Goal: Task Accomplishment & Management: Use online tool/utility

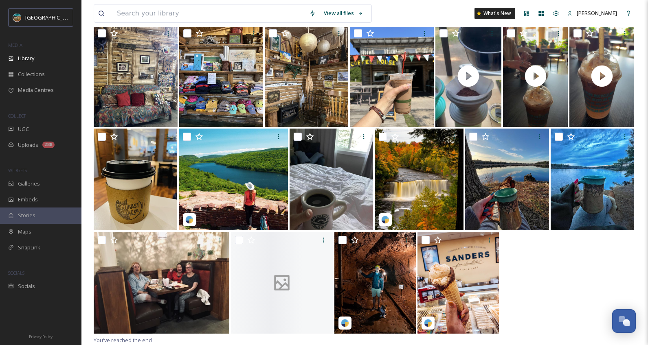
scroll to position [3120, 0]
click at [39, 234] on div "Maps" at bounding box center [40, 232] width 81 height 16
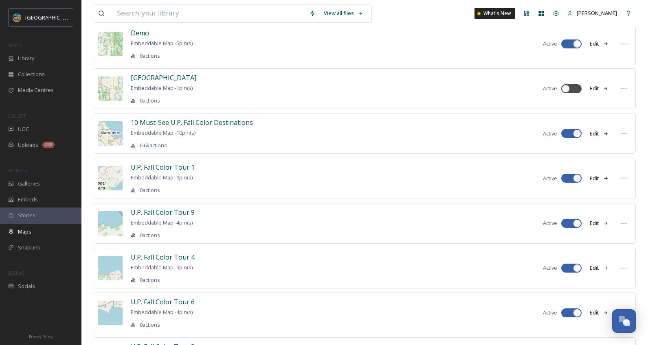
scroll to position [235, 0]
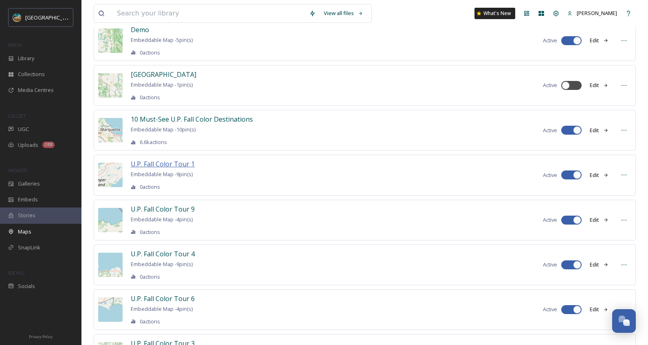
click at [176, 164] on span "U.P. Fall Color Tour 1" at bounding box center [163, 164] width 64 height 9
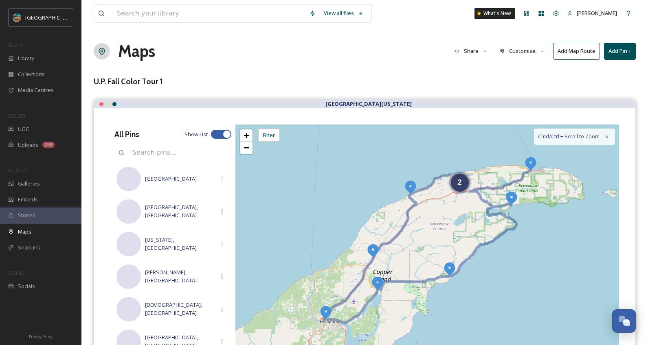
click at [531, 163] on img at bounding box center [531, 163] width 15 height 15
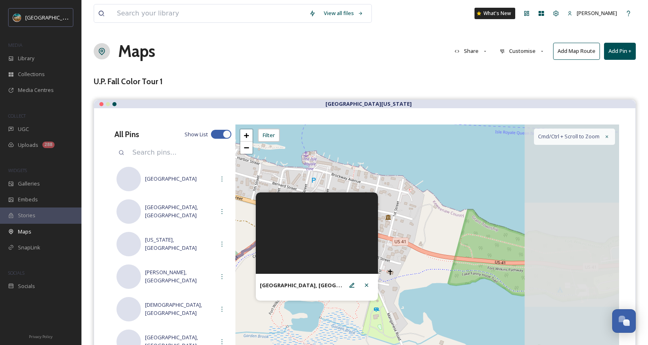
drag, startPoint x: 546, startPoint y: 264, endPoint x: 434, endPoint y: 238, distance: 115.2
click at [434, 238] on div "+ − Leaflet | Map Courtesy of SnapSea © OpenStreetMap contributors Cmd/Ctrl + S…" at bounding box center [427, 247] width 384 height 244
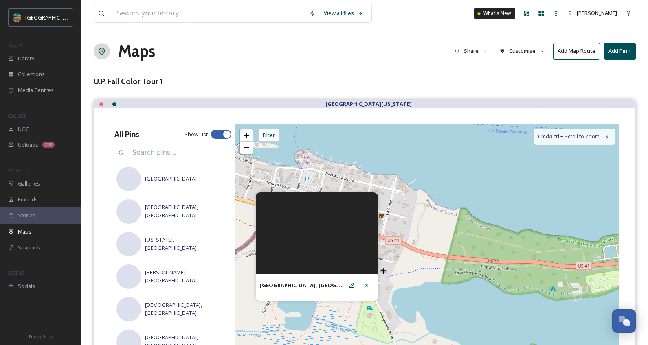
scroll to position [2, 0]
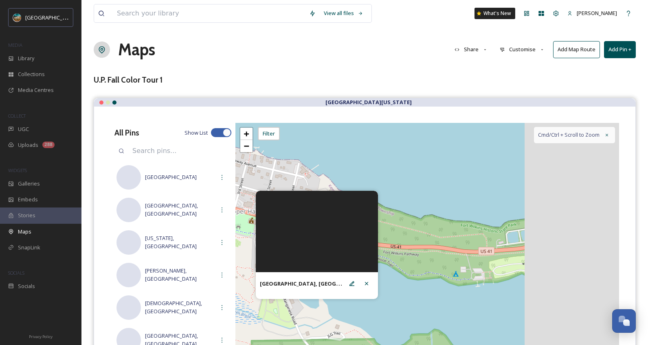
drag, startPoint x: 458, startPoint y: 261, endPoint x: 390, endPoint y: 257, distance: 68.2
click at [390, 257] on div "+ − Leaflet | Map Courtesy of SnapSea © OpenStreetMap contributors Cmd/Ctrl + S…" at bounding box center [427, 245] width 384 height 244
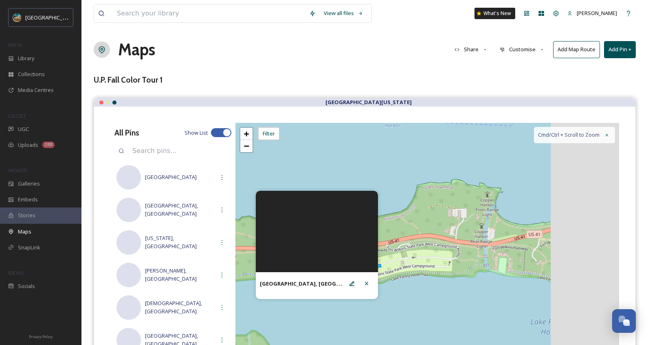
drag, startPoint x: 441, startPoint y: 252, endPoint x: 337, endPoint y: 256, distance: 104.0
click at [337, 256] on div "[GEOGRAPHIC_DATA], [GEOGRAPHIC_DATA] + − Leaflet | Map Courtesy of SnapSea © Op…" at bounding box center [427, 245] width 384 height 244
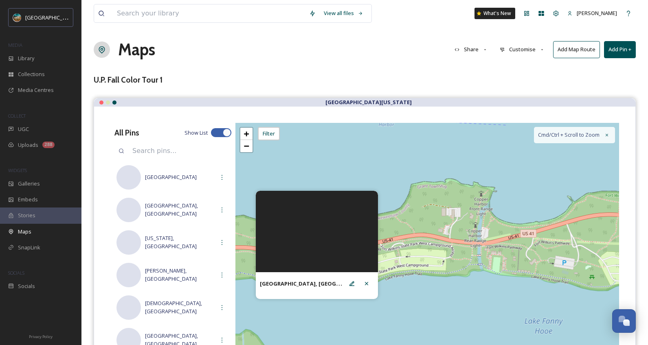
drag, startPoint x: 456, startPoint y: 253, endPoint x: 345, endPoint y: 266, distance: 111.5
click at [345, 266] on div "[GEOGRAPHIC_DATA], [GEOGRAPHIC_DATA] + − Leaflet | Map Courtesy of SnapSea © Op…" at bounding box center [427, 245] width 384 height 244
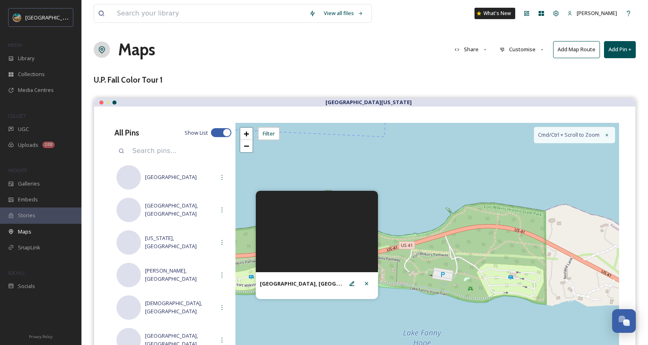
drag, startPoint x: 503, startPoint y: 248, endPoint x: 384, endPoint y: 238, distance: 119.7
click at [384, 238] on div "+ − Leaflet | Map Courtesy of SnapSea © OpenStreetMap contributors Cmd/Ctrl + S…" at bounding box center [427, 245] width 384 height 244
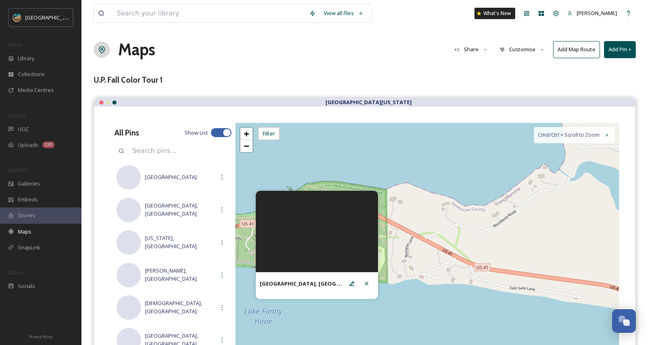
drag, startPoint x: 506, startPoint y: 257, endPoint x: 428, endPoint y: 232, distance: 81.3
click at [428, 232] on div "+ − Leaflet | Map Courtesy of SnapSea © OpenStreetMap contributors Cmd/Ctrl + S…" at bounding box center [427, 245] width 384 height 244
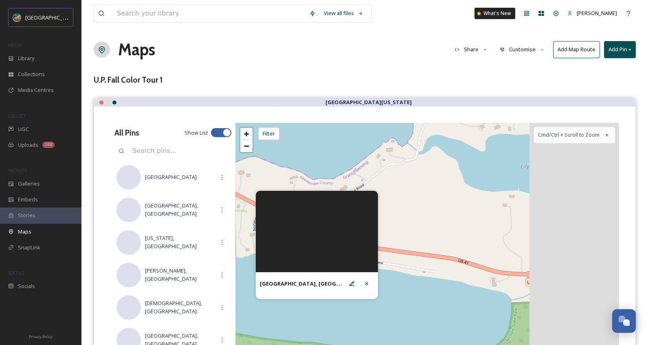
drag, startPoint x: 502, startPoint y: 238, endPoint x: 396, endPoint y: 229, distance: 105.9
click at [396, 229] on div "+ − Leaflet | Map Courtesy of SnapSea © OpenStreetMap contributors Cmd/Ctrl + S…" at bounding box center [427, 245] width 384 height 244
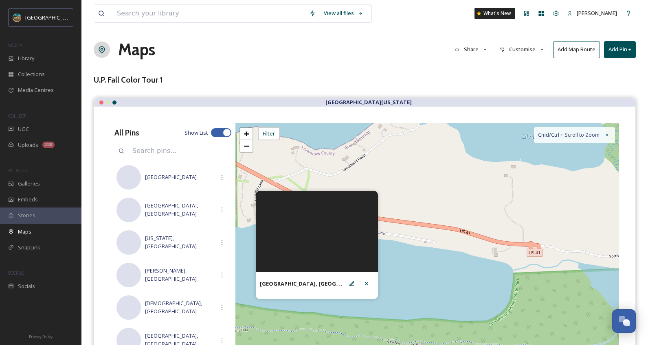
drag, startPoint x: 514, startPoint y: 243, endPoint x: 592, endPoint y: 200, distance: 89.0
click at [592, 200] on div "+ − Leaflet | Map Courtesy of SnapSea © OpenStreetMap contributors Cmd/Ctrl + S…" at bounding box center [427, 245] width 384 height 244
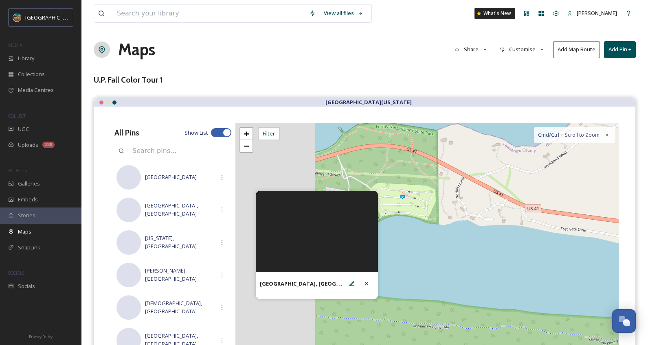
drag, startPoint x: 544, startPoint y: 257, endPoint x: 550, endPoint y: 262, distance: 7.3
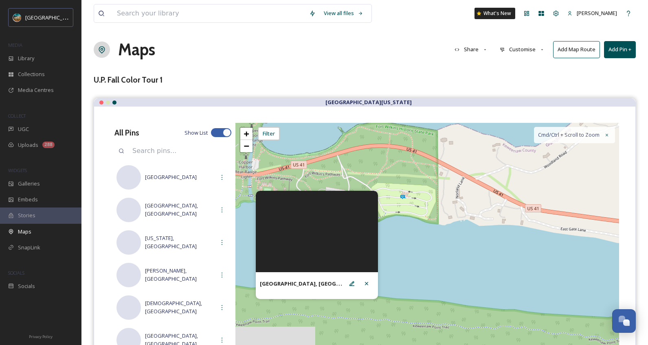
click at [552, 262] on div "+ − Leaflet | Map Courtesy of SnapSea © OpenStreetMap contributors Cmd/Ctrl + S…" at bounding box center [427, 245] width 384 height 244
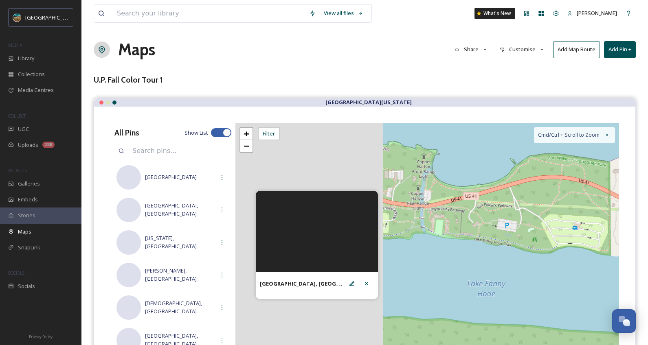
drag, startPoint x: 480, startPoint y: 237, endPoint x: 579, endPoint y: 242, distance: 98.3
click at [609, 241] on div "+ − Leaflet | Map Courtesy of SnapSea © OpenStreetMap contributors Cmd/Ctrl + S…" at bounding box center [427, 245] width 384 height 244
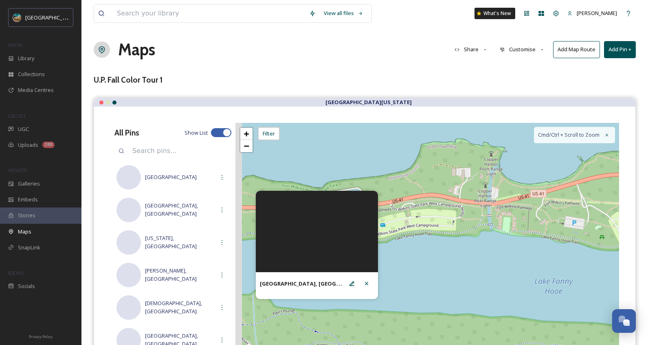
drag, startPoint x: 530, startPoint y: 253, endPoint x: 584, endPoint y: 239, distance: 55.9
click at [584, 239] on div "+ − Leaflet | Map Courtesy of SnapSea © OpenStreetMap contributors Cmd/Ctrl + S…" at bounding box center [427, 245] width 384 height 244
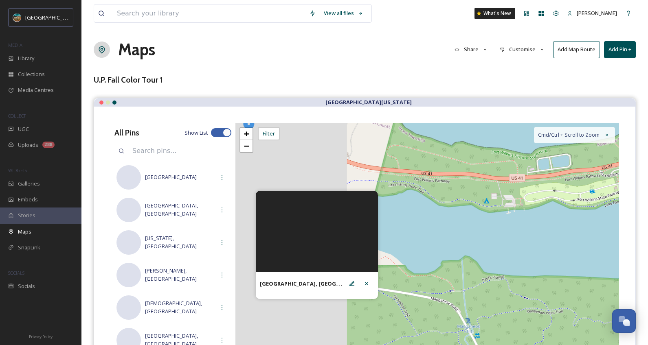
click at [599, 220] on div "+ − Leaflet | Map Courtesy of SnapSea © OpenStreetMap contributors Cmd/Ctrl + S…" at bounding box center [427, 245] width 384 height 244
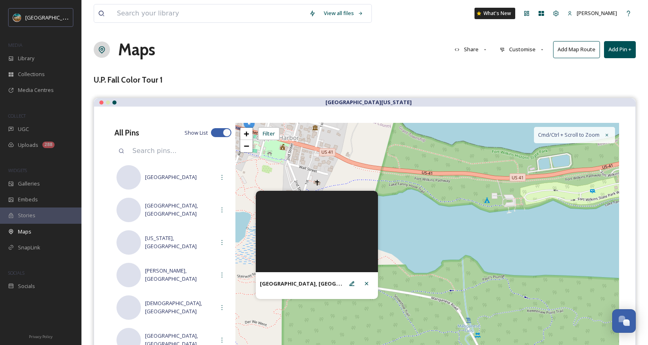
drag, startPoint x: 462, startPoint y: 226, endPoint x: 588, endPoint y: 255, distance: 129.3
click at [588, 255] on div "+ − Leaflet | Map Courtesy of SnapSea © OpenStreetMap contributors Cmd/Ctrl + S…" at bounding box center [427, 245] width 384 height 244
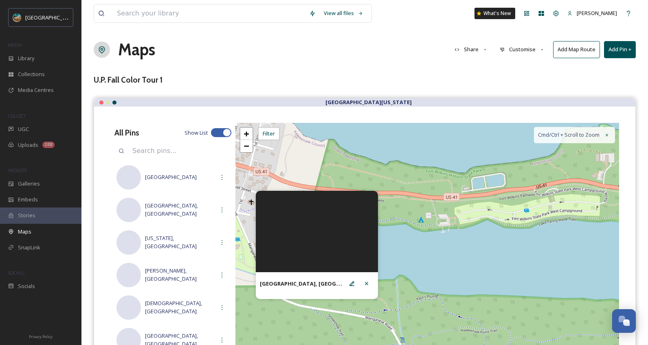
drag, startPoint x: 571, startPoint y: 251, endPoint x: 374, endPoint y: 238, distance: 196.8
click at [374, 238] on div "[GEOGRAPHIC_DATA], [GEOGRAPHIC_DATA] + − Leaflet | Map Courtesy of SnapSea © Op…" at bounding box center [427, 245] width 384 height 244
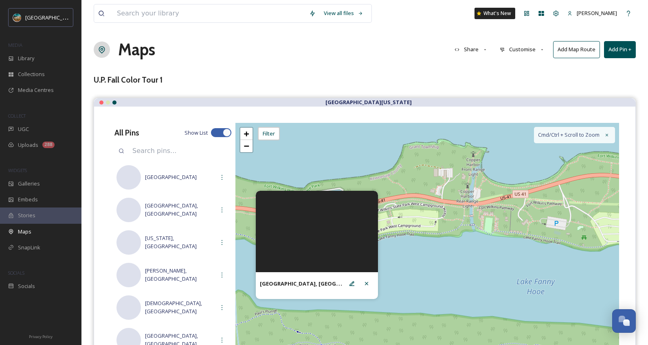
drag, startPoint x: 566, startPoint y: 224, endPoint x: 404, endPoint y: 239, distance: 162.5
click at [404, 239] on div "+ − Leaflet | Map Courtesy of SnapSea © OpenStreetMap contributors Cmd/Ctrl + S…" at bounding box center [427, 245] width 384 height 244
click at [377, 62] on div "View all files What's New [PERSON_NAME] Maps Share Customise Add Map Route Add …" at bounding box center [364, 235] width 567 height 474
click at [366, 281] on icon at bounding box center [366, 284] width 7 height 7
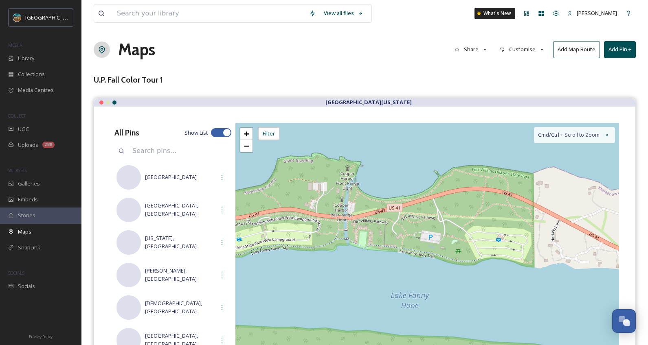
drag, startPoint x: 508, startPoint y: 261, endPoint x: 383, endPoint y: 275, distance: 126.7
click at [383, 275] on div "+ − Leaflet | Map Courtesy of SnapSea © OpenStreetMap contributors Cmd/Ctrl + S…" at bounding box center [427, 245] width 384 height 244
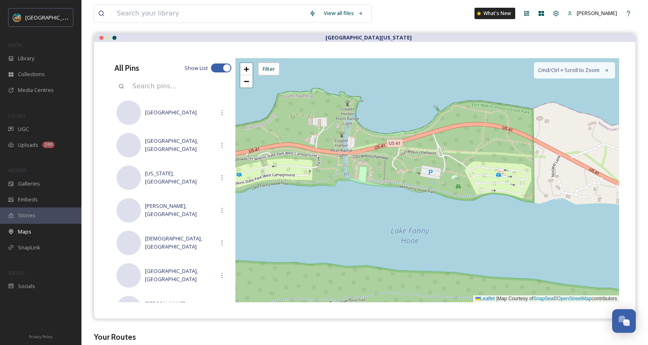
scroll to position [70, 0]
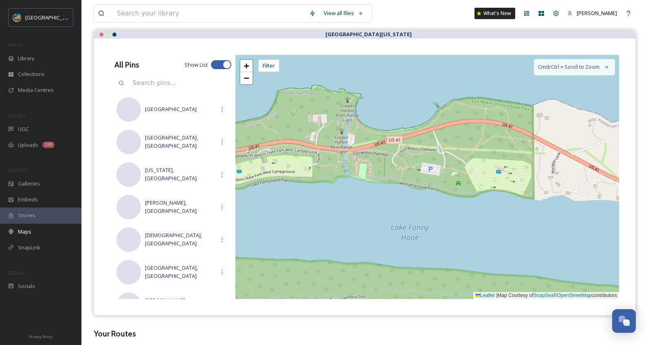
click at [429, 26] on div "View all files What's New [PERSON_NAME]" at bounding box center [365, 13] width 542 height 27
click at [416, 229] on div "+ − Leaflet | Map Courtesy of SnapSea © OpenStreetMap contributors Cmd/Ctrl + S…" at bounding box center [427, 177] width 384 height 244
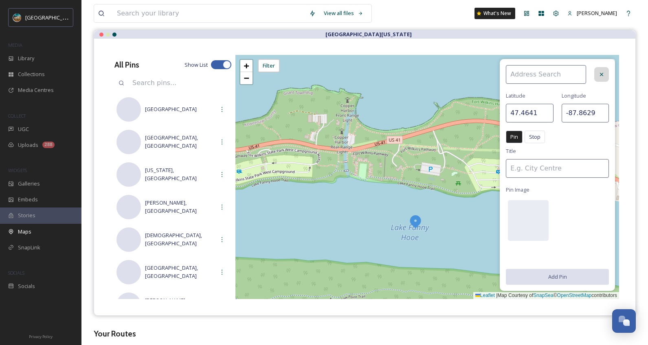
click at [599, 75] on icon at bounding box center [602, 74] width 7 height 7
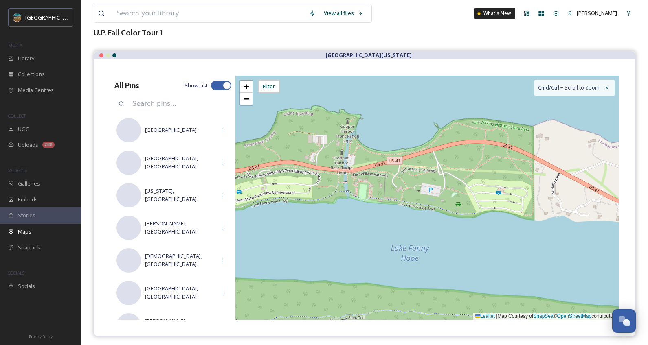
scroll to position [48, 0]
click at [386, 26] on div "View all files What's New [PERSON_NAME]" at bounding box center [365, 13] width 542 height 27
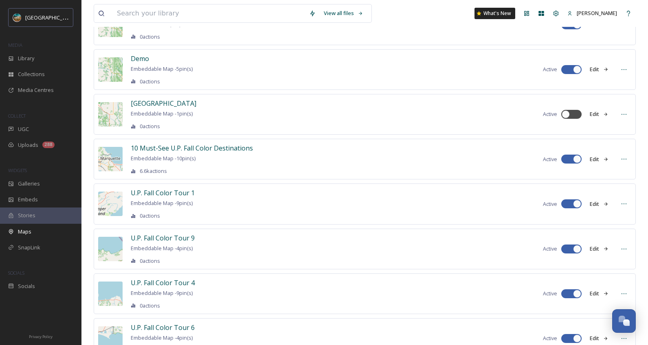
scroll to position [207, 0]
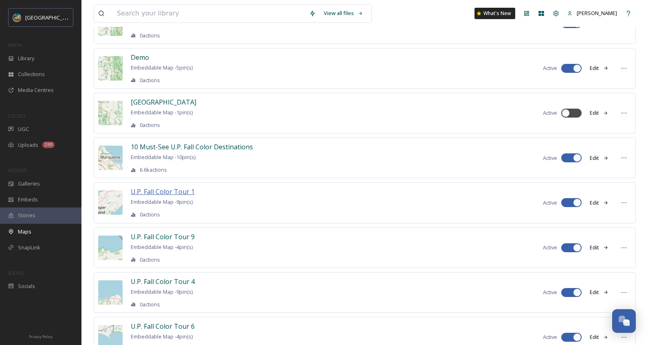
click at [187, 188] on span "U.P. Fall Color Tour 1" at bounding box center [163, 191] width 64 height 9
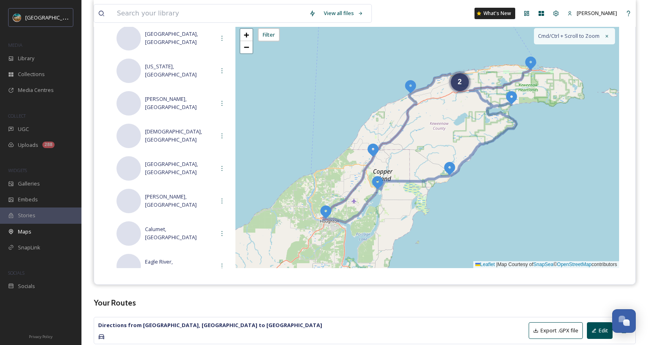
scroll to position [128, 0]
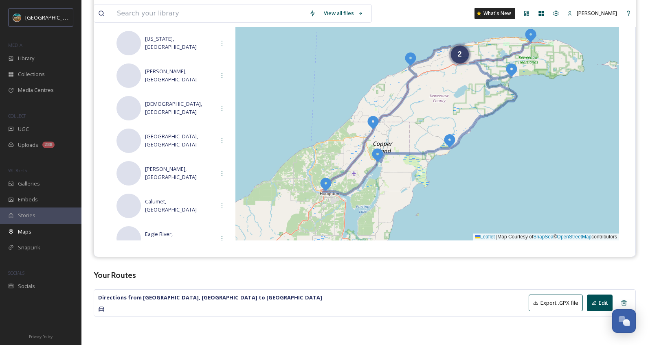
click at [599, 302] on button "Edit" at bounding box center [600, 303] width 26 height 17
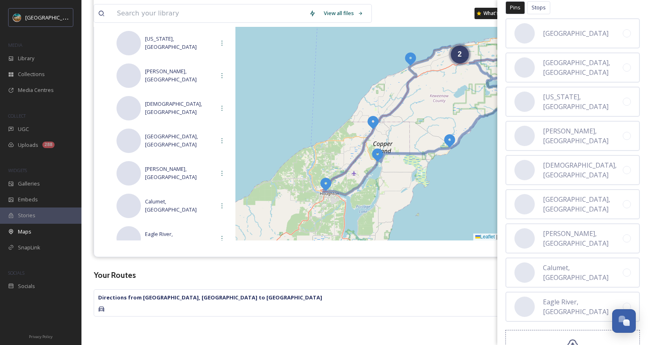
scroll to position [0, 0]
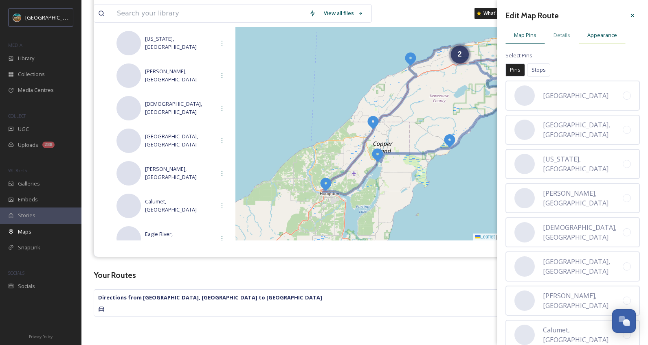
click at [604, 38] on span "Appearance" at bounding box center [603, 35] width 30 height 8
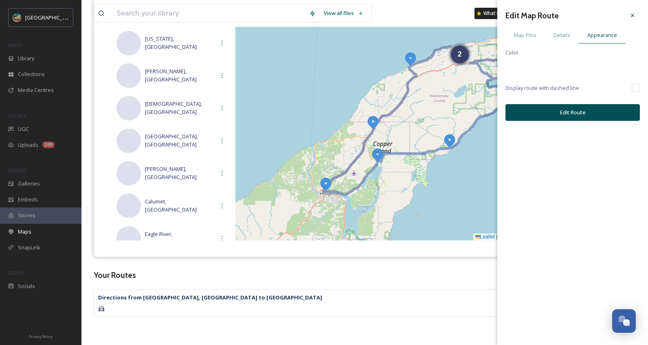
click at [511, 55] on span "Color" at bounding box center [512, 52] width 13 height 7
click at [629, 68] on div "Color" at bounding box center [573, 62] width 134 height 28
click at [632, 14] on icon at bounding box center [632, 15] width 3 height 3
